Goal: Information Seeking & Learning: Learn about a topic

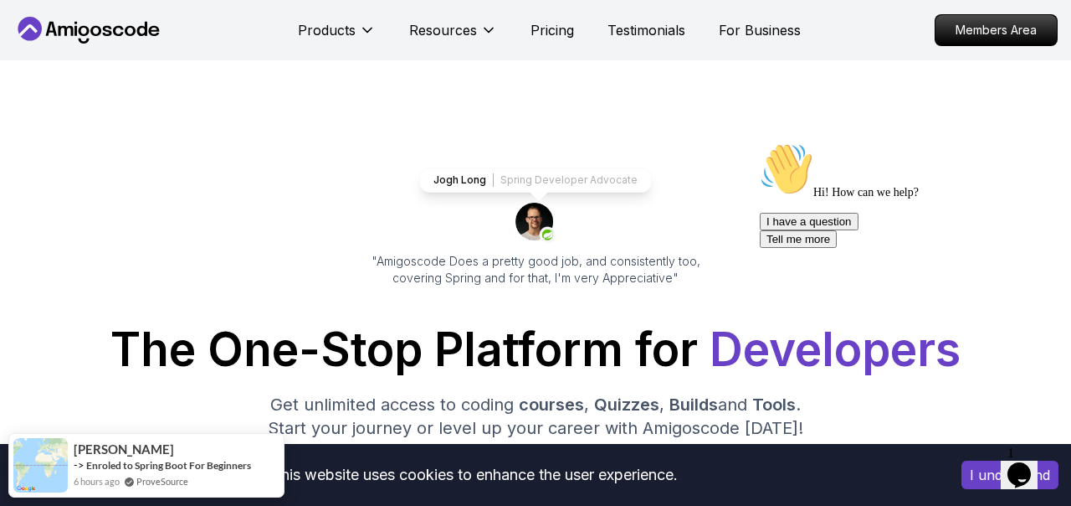
click at [979, 476] on button "I understand" at bounding box center [1010, 474] width 97 height 28
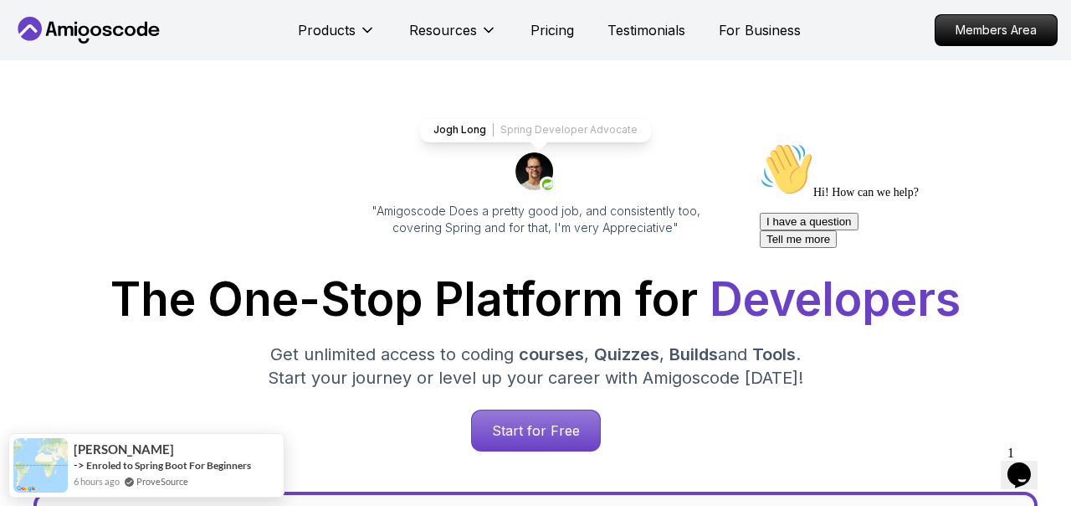
scroll to position [44, 0]
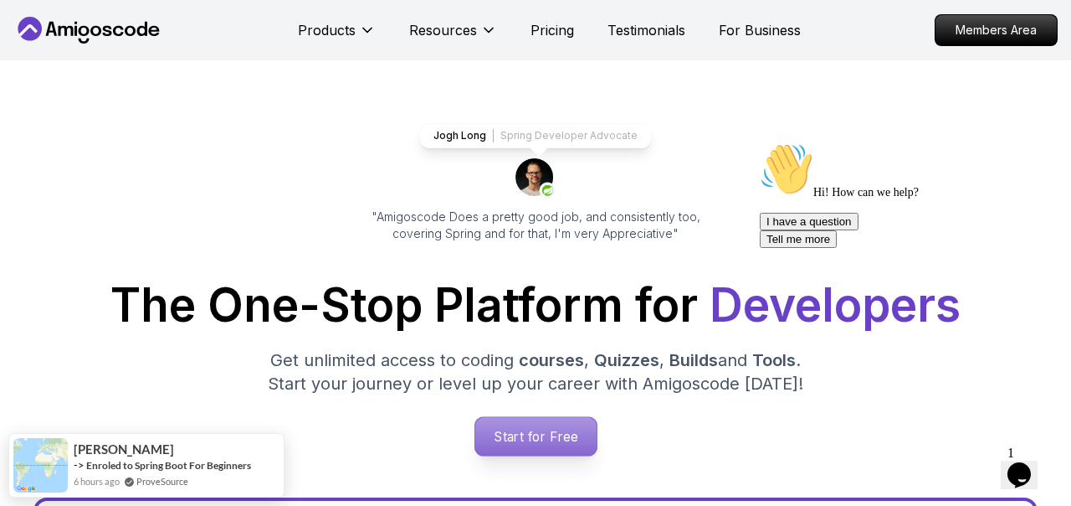
click at [526, 425] on p "Start for Free" at bounding box center [535, 436] width 121 height 39
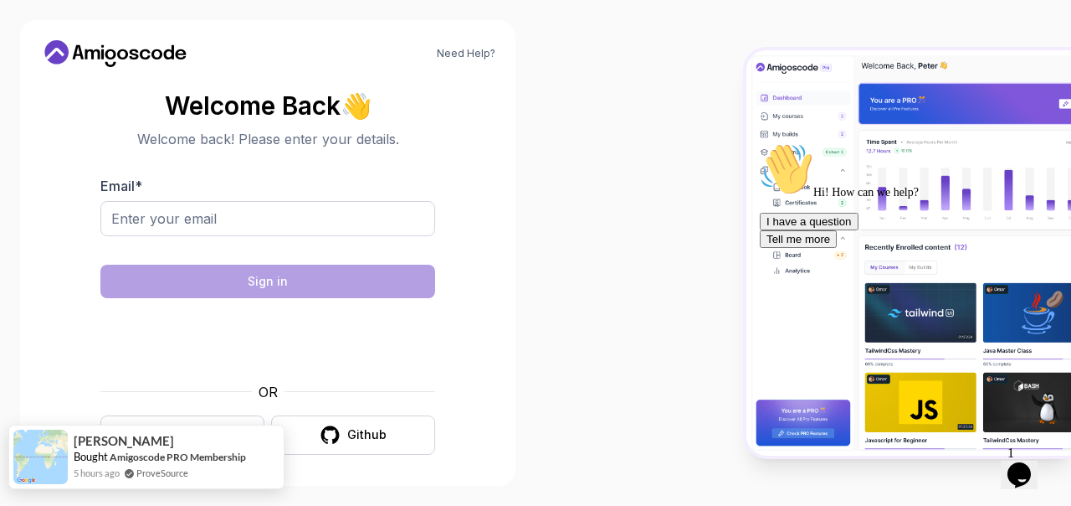
click at [197, 435] on div "Cristian" at bounding box center [160, 441] width 172 height 14
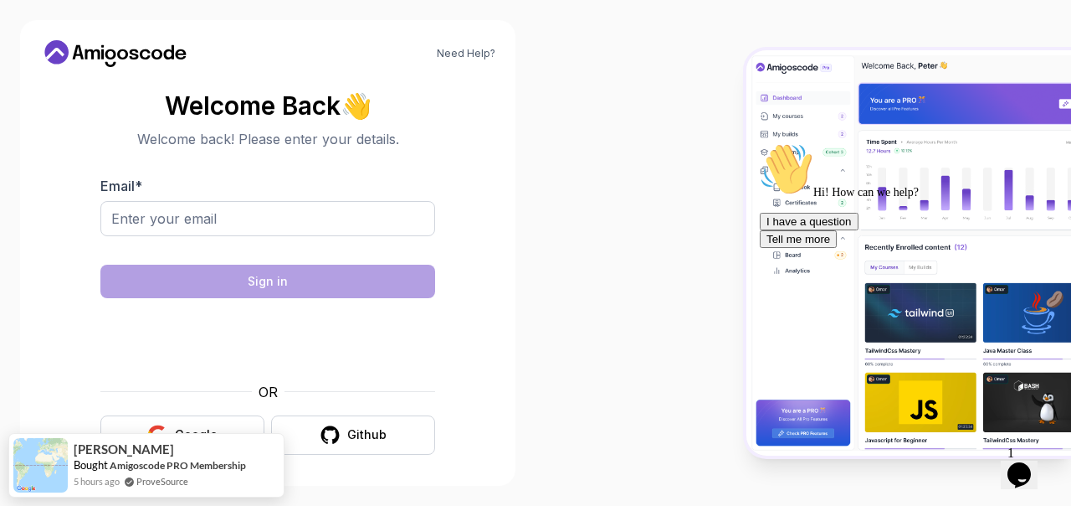
scroll to position [5, 0]
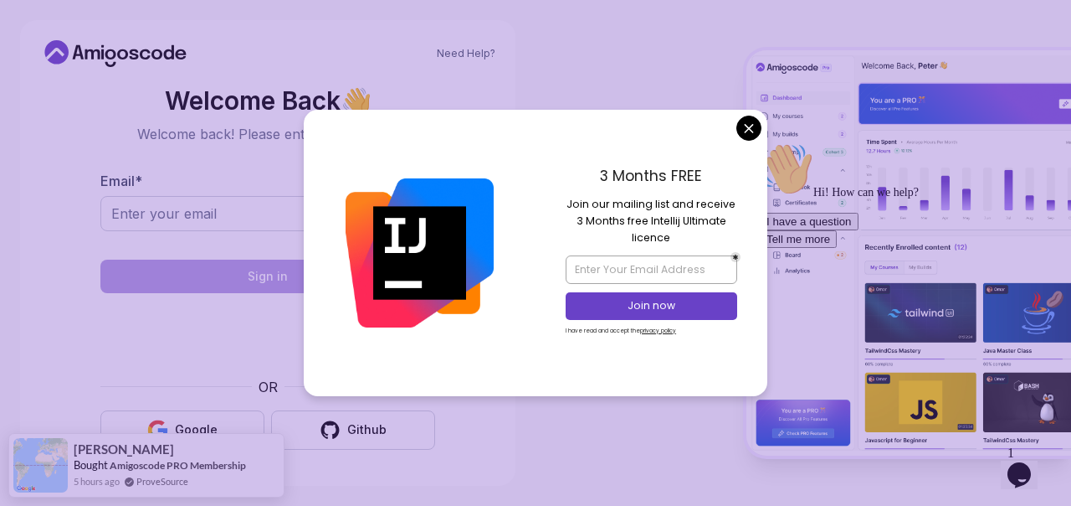
click at [745, 121] on body "Need Help? Welcome Back 👋 Welcome back! Please enter your details. Email * Sign…" at bounding box center [535, 253] width 1071 height 506
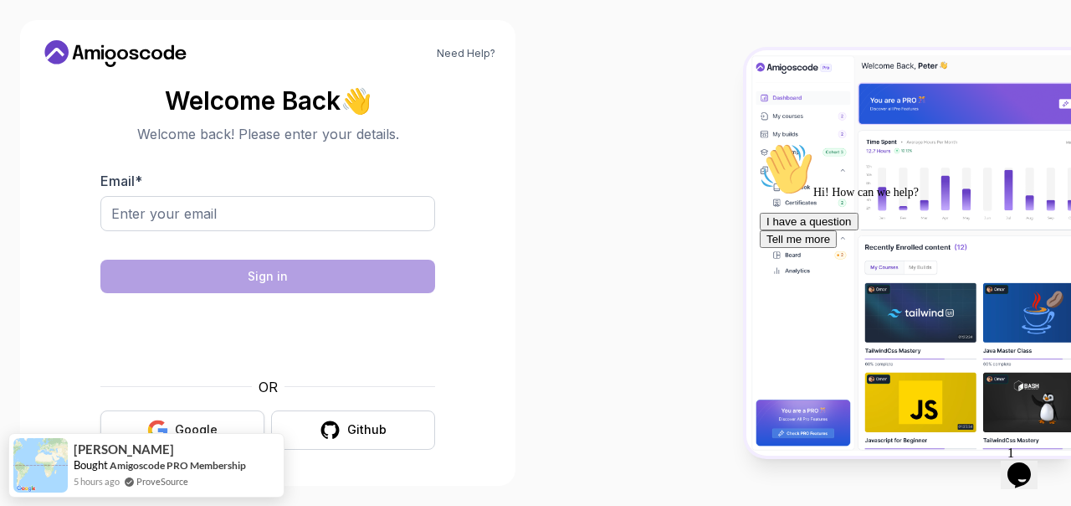
click at [178, 423] on div "Google" at bounding box center [196, 429] width 43 height 17
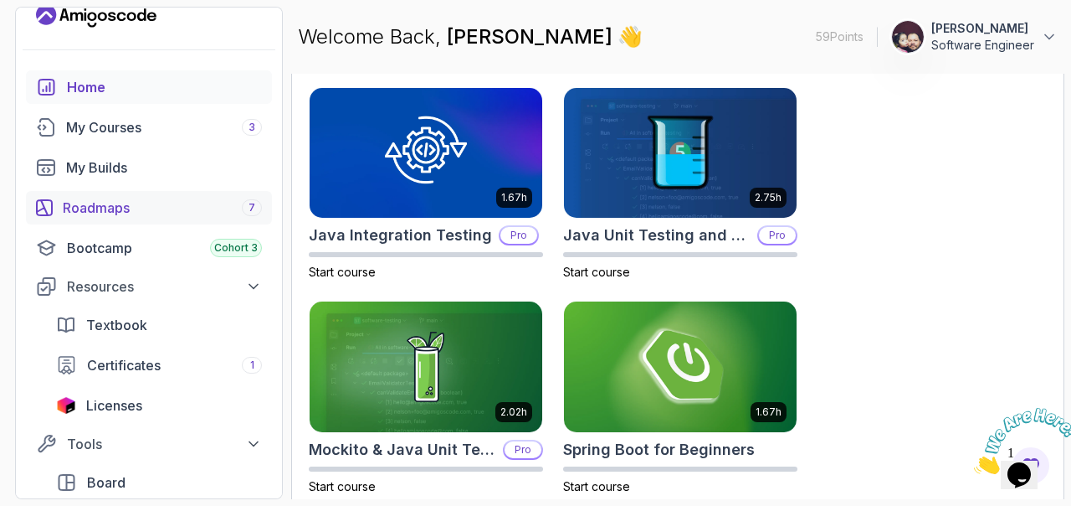
scroll to position [5, 0]
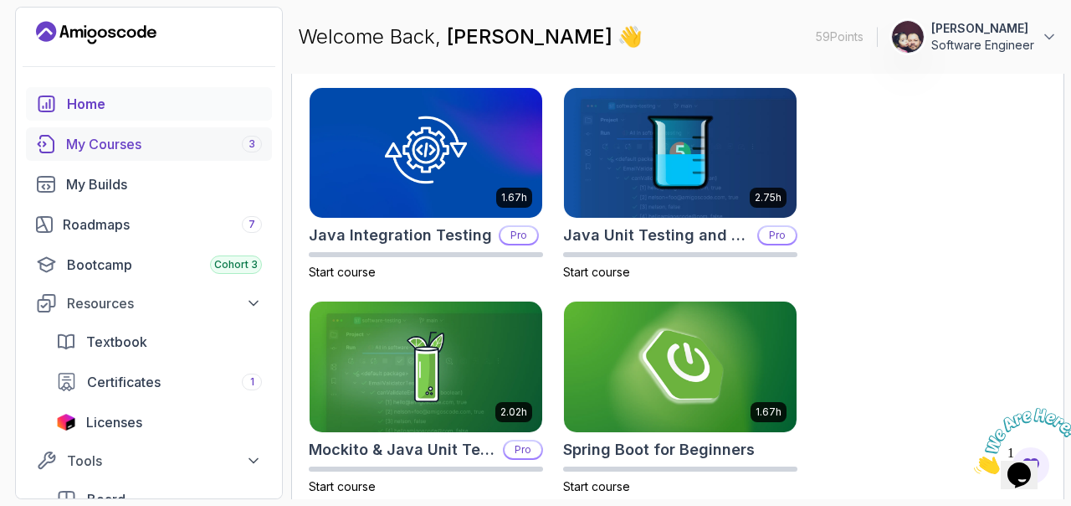
click at [84, 137] on div "My Courses 3" at bounding box center [164, 144] width 196 height 20
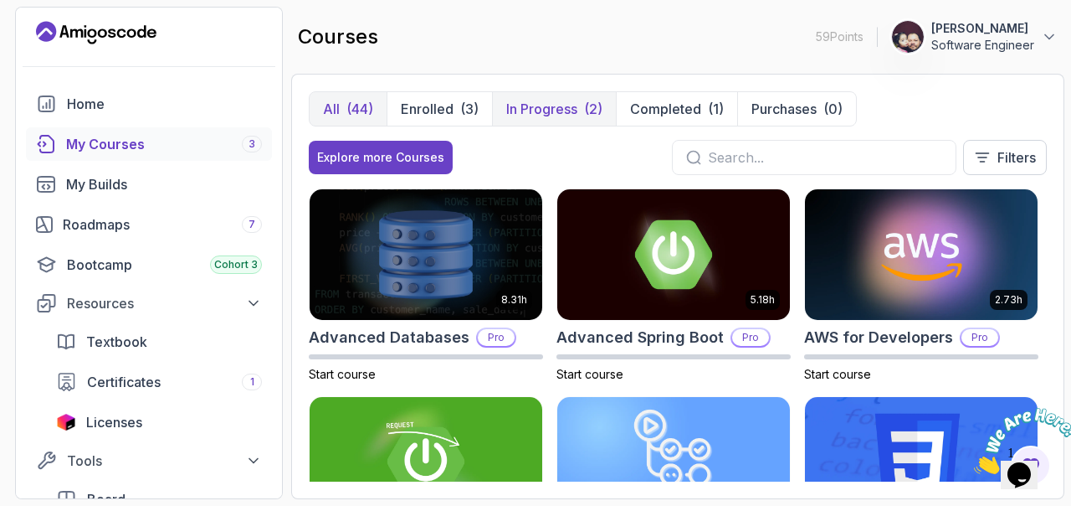
click at [550, 102] on p "In Progress" at bounding box center [541, 109] width 71 height 20
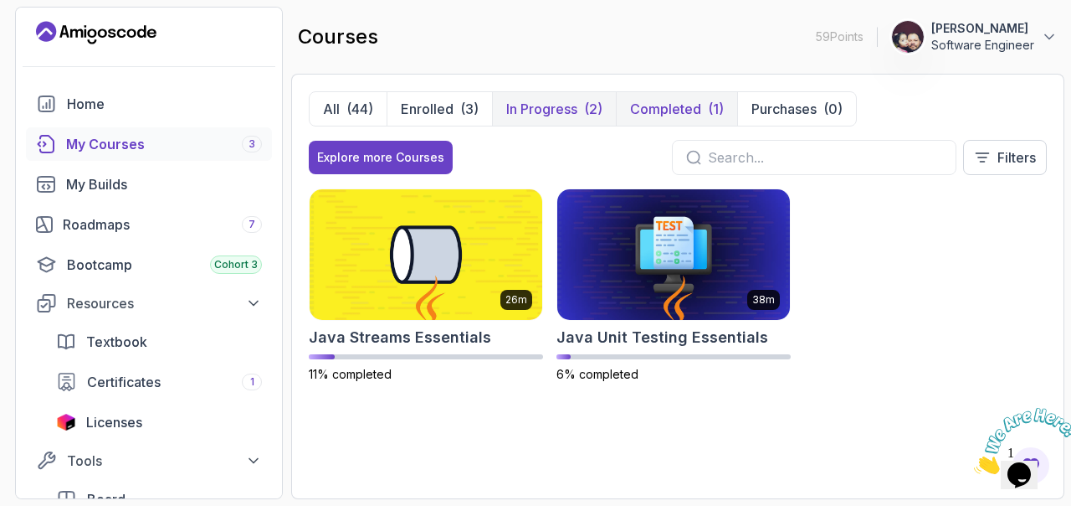
click at [662, 106] on p "Completed" at bounding box center [665, 109] width 71 height 20
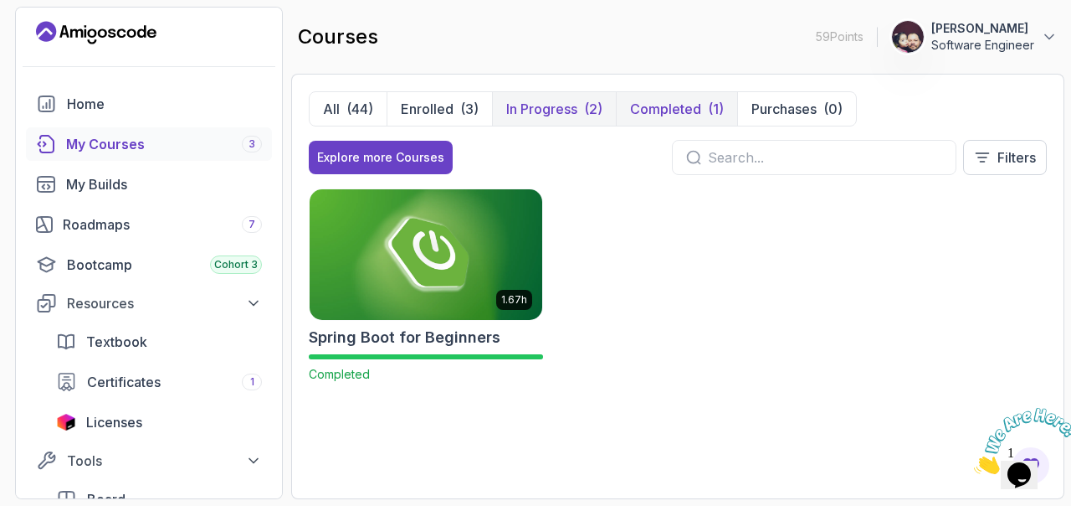
click at [537, 120] on button "In Progress (2)" at bounding box center [554, 108] width 124 height 33
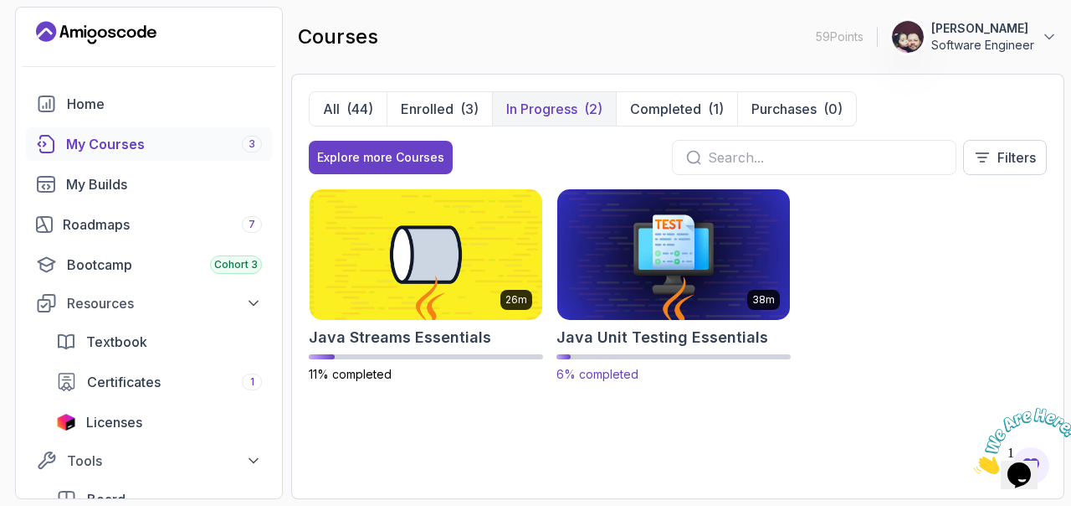
click at [597, 267] on img at bounding box center [674, 254] width 244 height 136
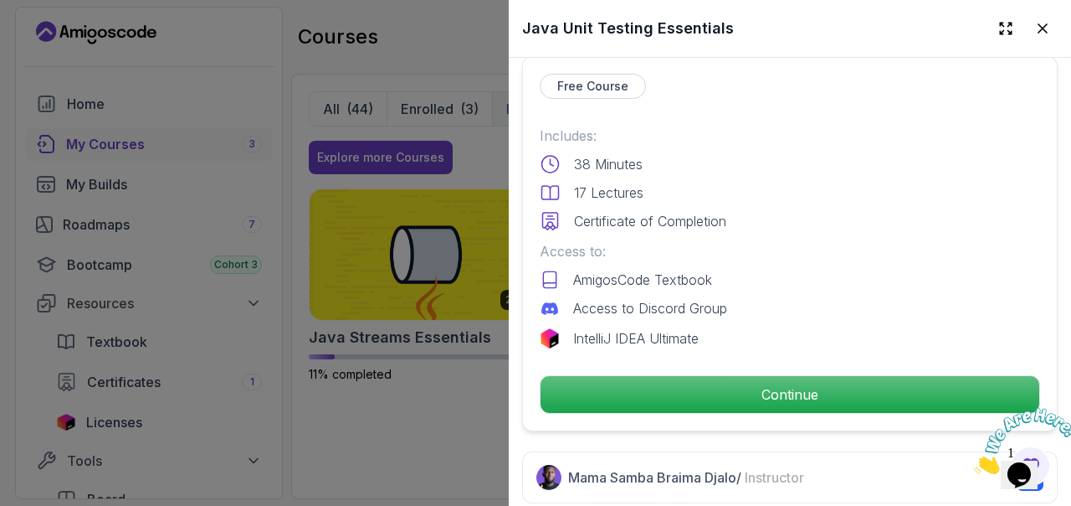
scroll to position [380, 0]
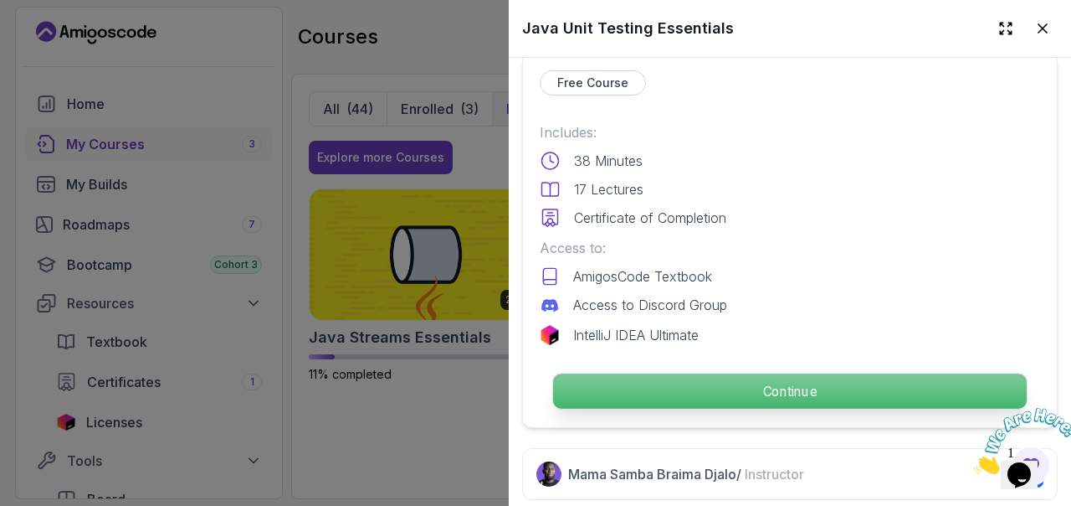
click at [652, 389] on p "Continue" at bounding box center [790, 390] width 474 height 35
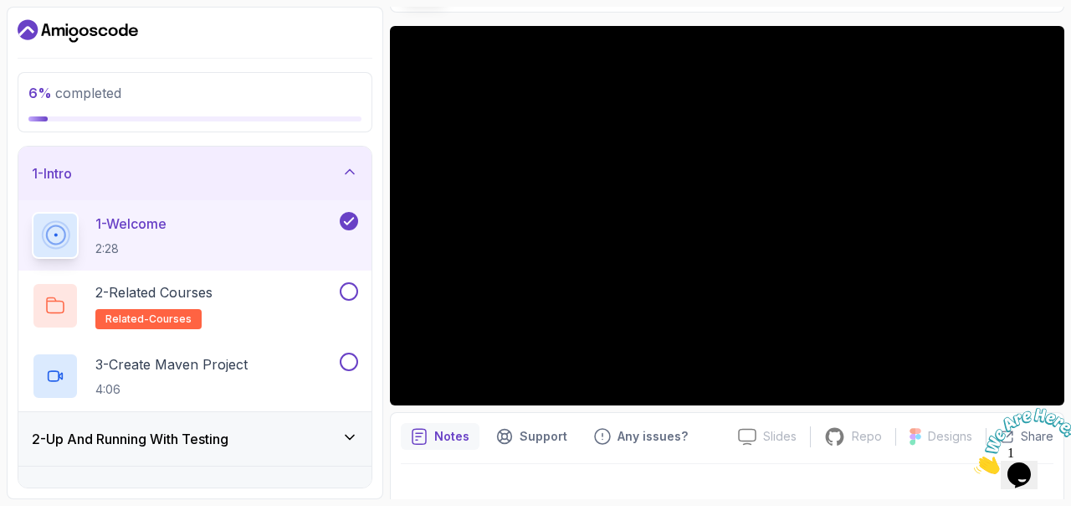
scroll to position [146, 0]
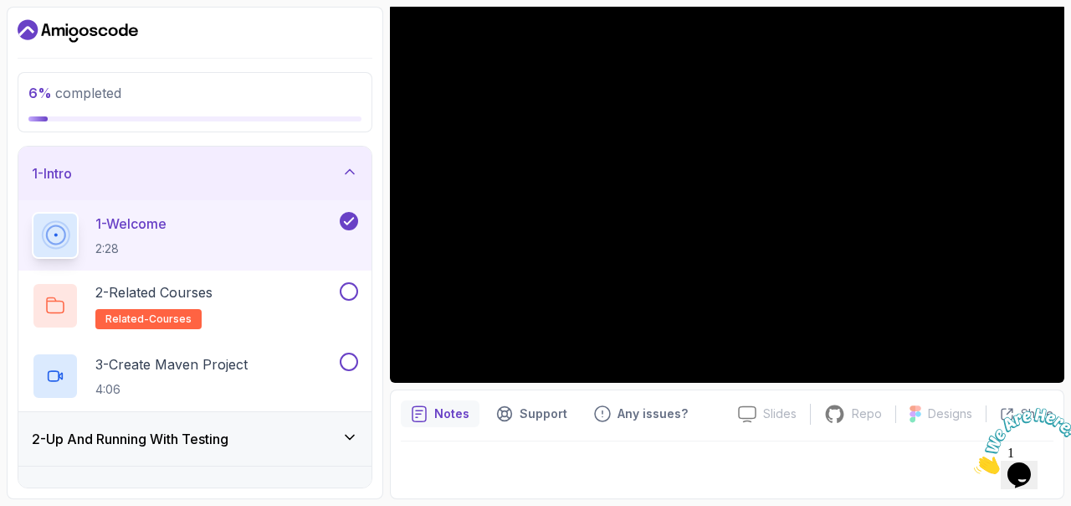
click at [974, 462] on icon "Close" at bounding box center [974, 469] width 0 height 14
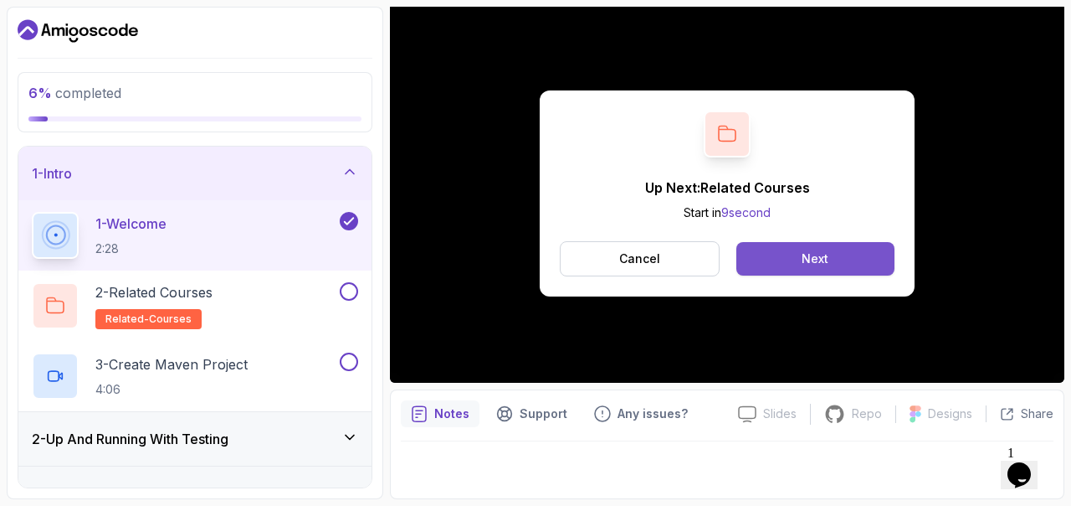
click at [788, 255] on button "Next" at bounding box center [816, 258] width 158 height 33
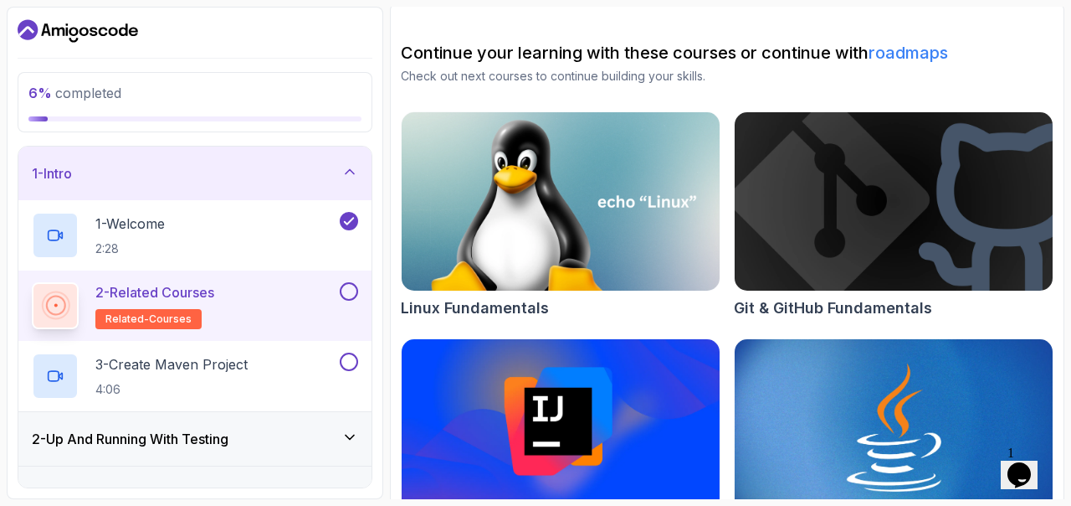
click at [347, 293] on button at bounding box center [349, 291] width 18 height 18
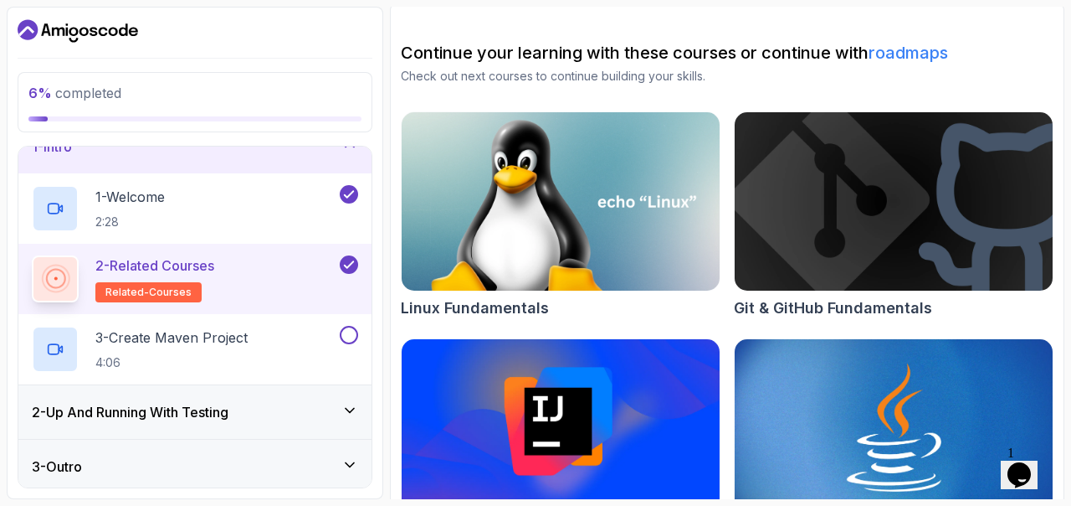
scroll to position [24, 0]
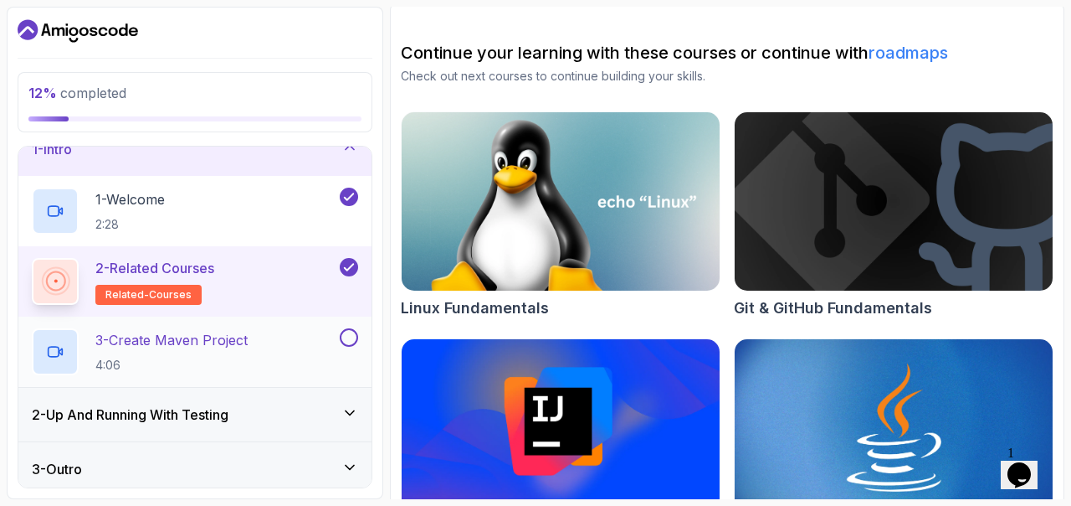
click at [258, 327] on div "3 - Create Maven Project 4:06" at bounding box center [194, 351] width 353 height 70
click at [245, 343] on p "3 - Create Maven Project" at bounding box center [171, 340] width 152 height 20
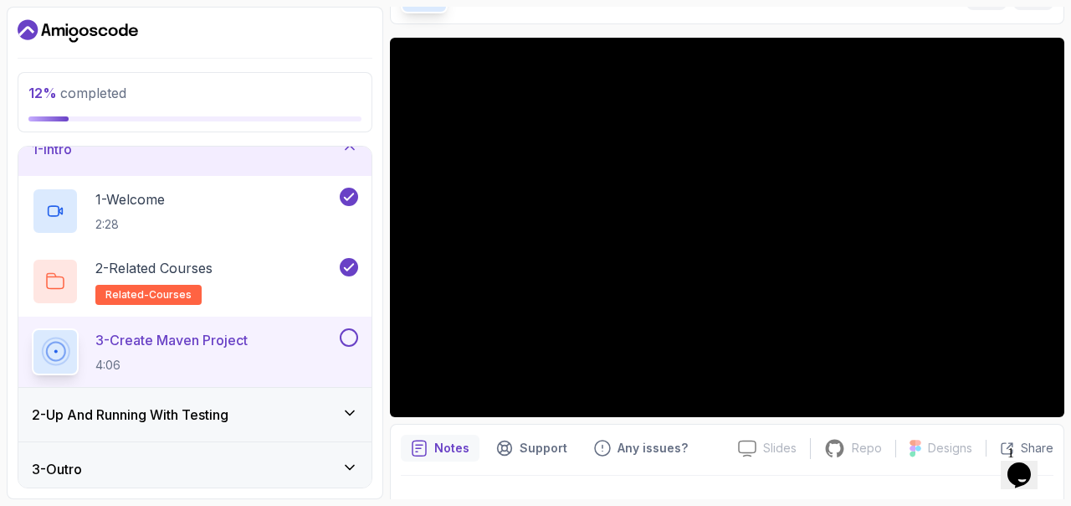
scroll to position [173, 0]
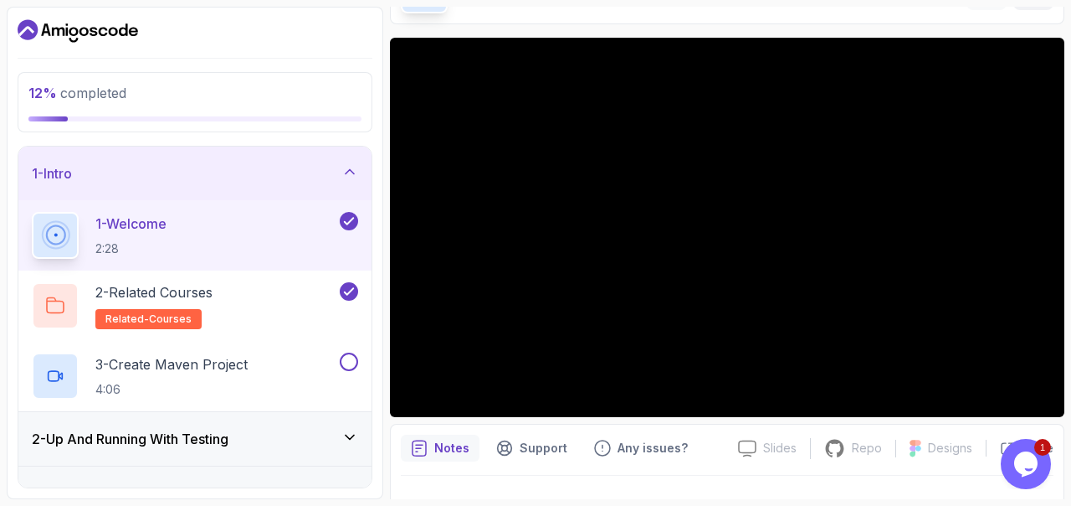
scroll to position [146, 0]
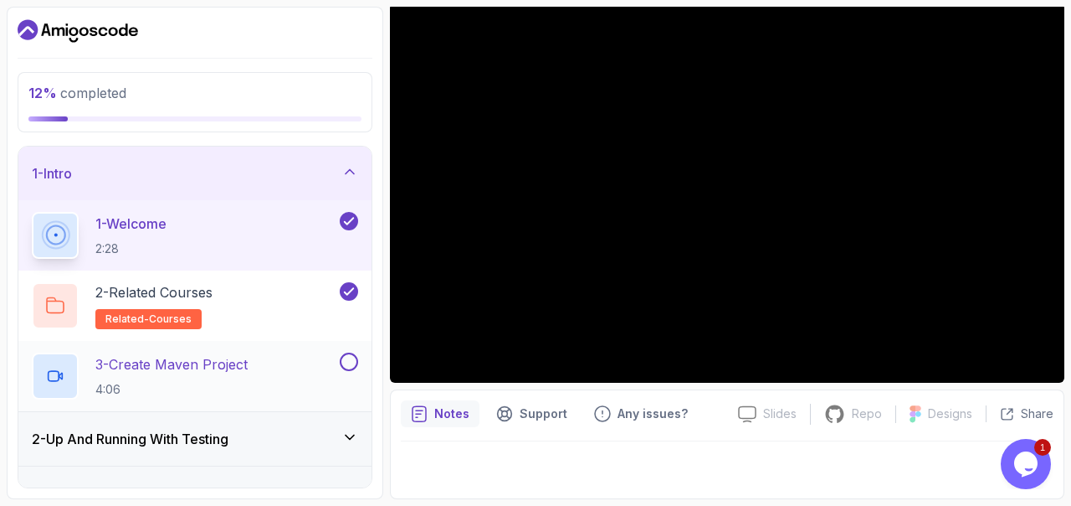
click at [183, 378] on h2 "3 - Create Maven Project 4:06" at bounding box center [171, 376] width 152 height 44
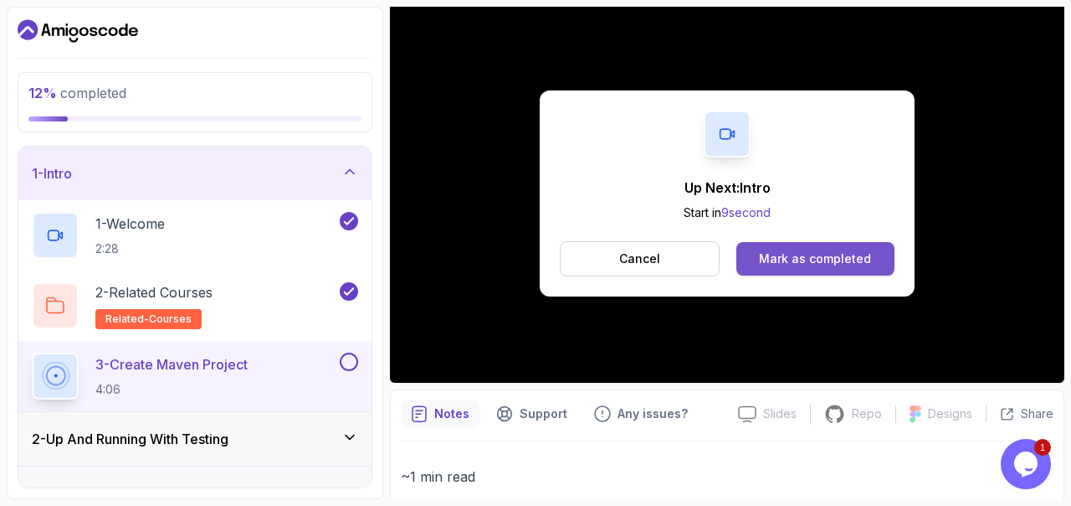
click at [794, 244] on button "Mark as completed" at bounding box center [816, 258] width 158 height 33
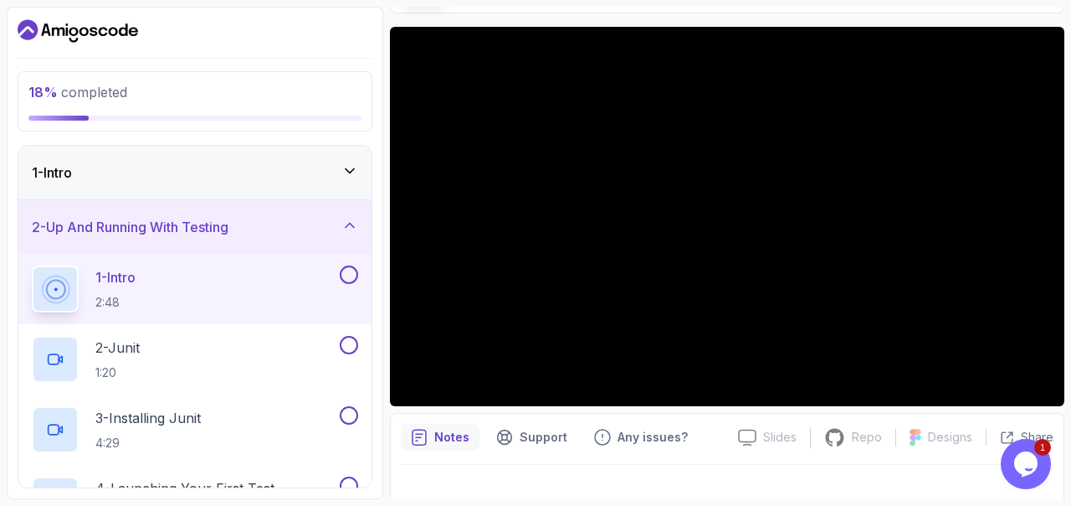
scroll to position [124, 0]
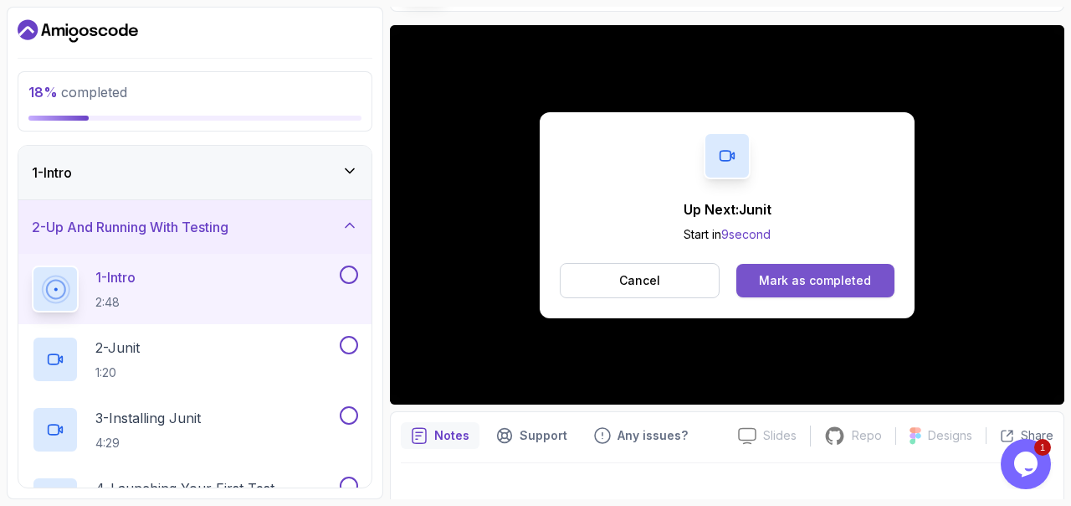
click at [783, 283] on div "Mark as completed" at bounding box center [815, 280] width 112 height 17
